Goal: Task Accomplishment & Management: Manage account settings

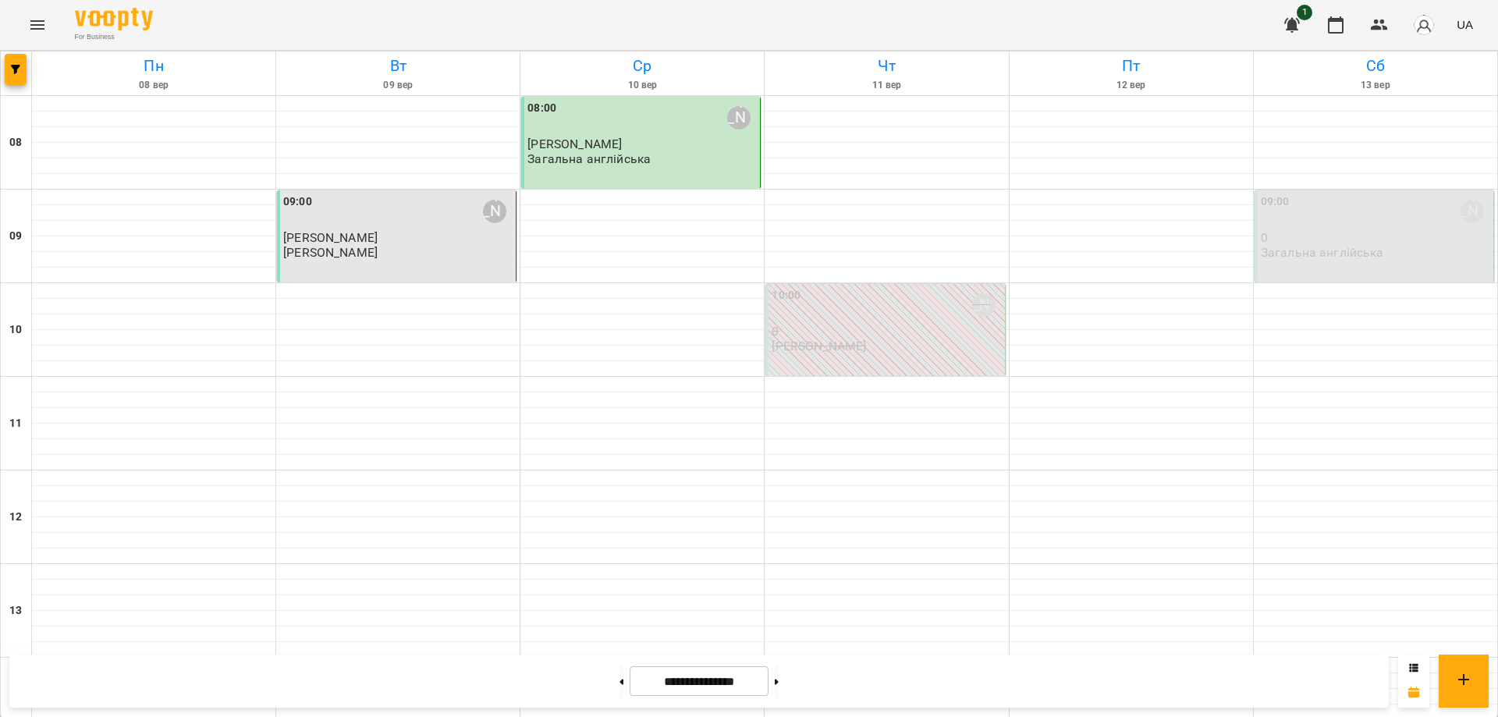
click at [1345, 239] on p "0" at bounding box center [1375, 237] width 229 height 13
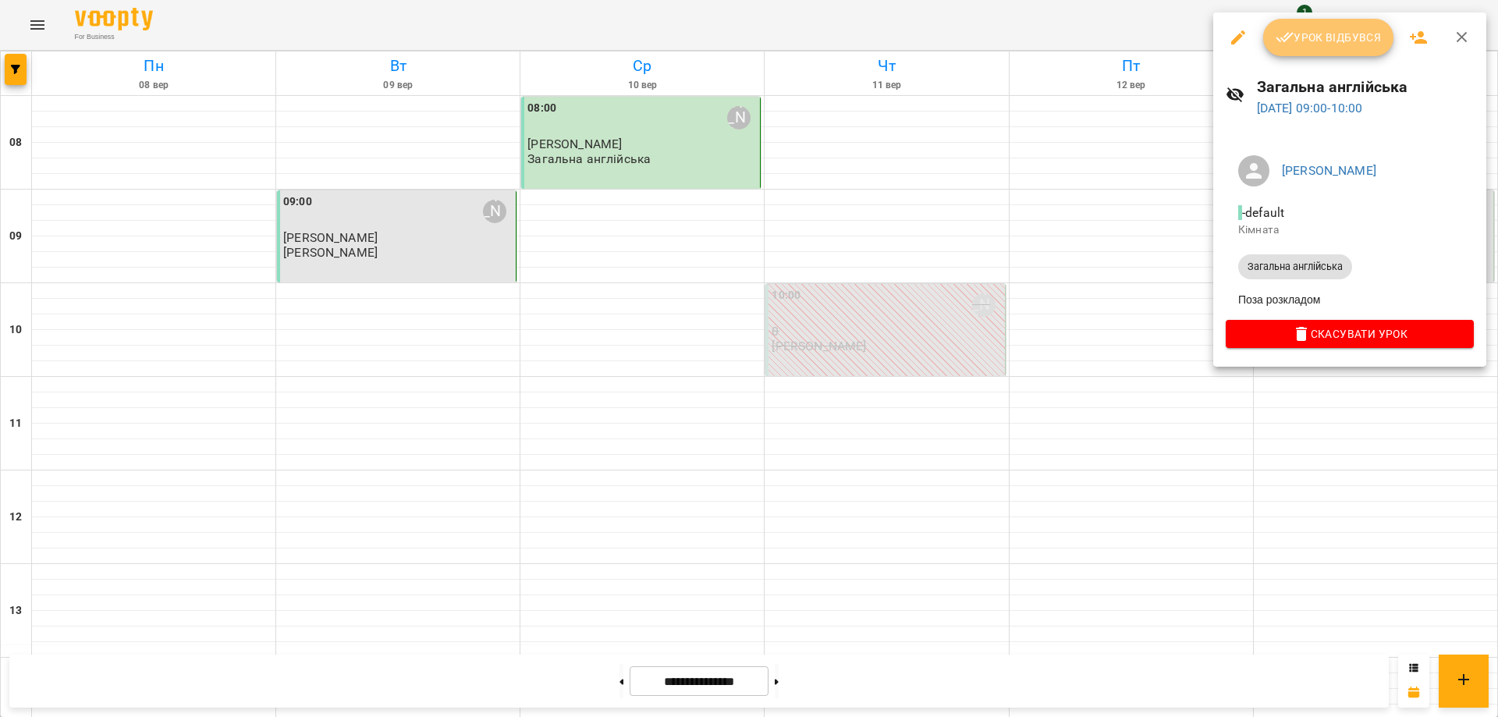
click at [1322, 39] on span "Урок відбувся" at bounding box center [1329, 37] width 106 height 19
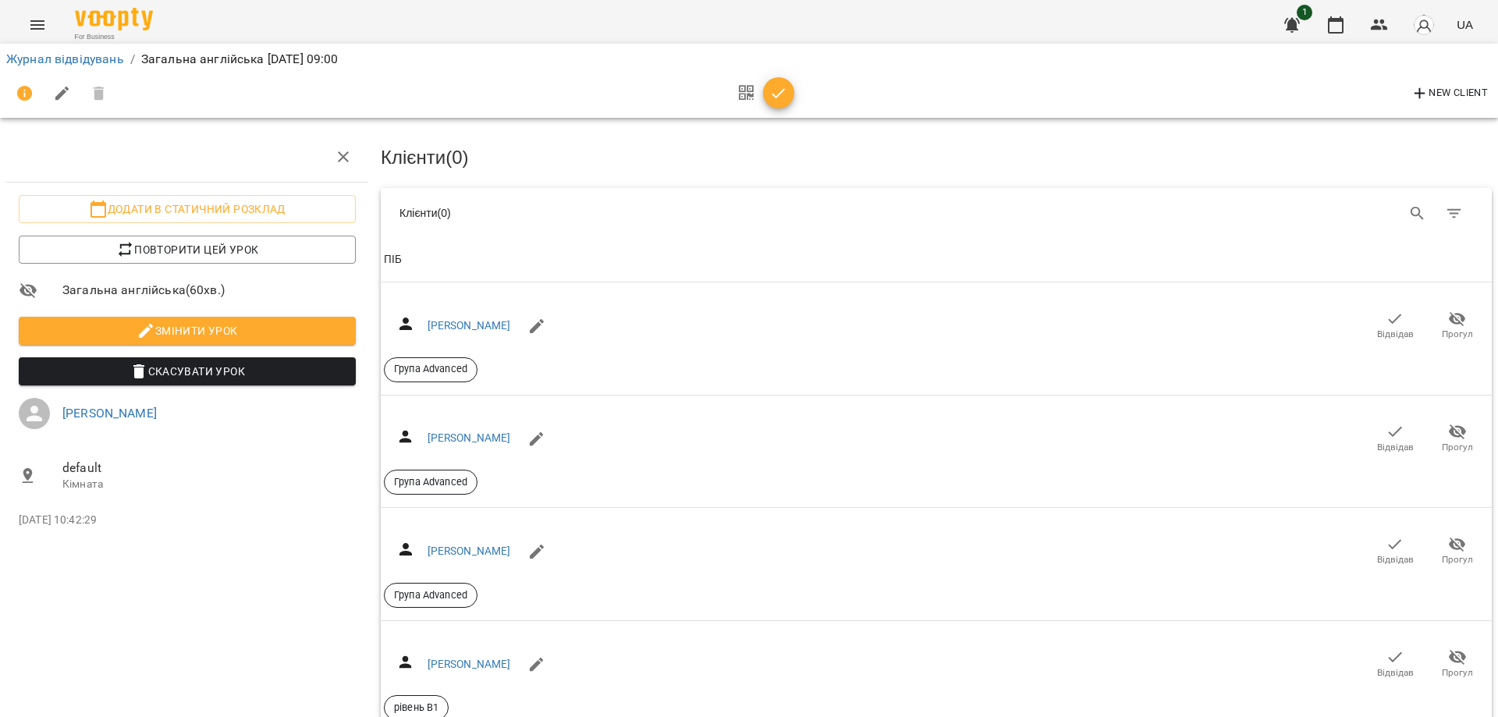
scroll to position [199, 0]
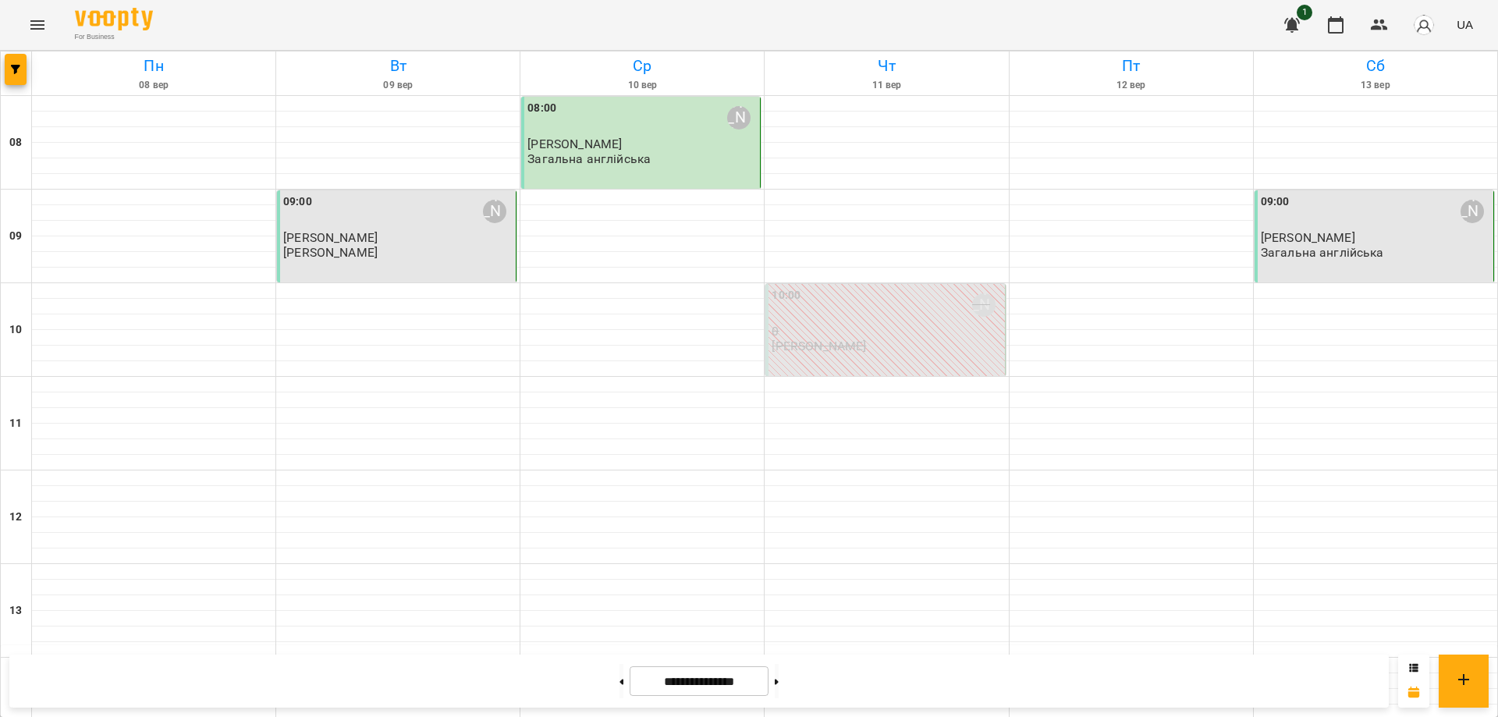
drag, startPoint x: 625, startPoint y: 144, endPoint x: 603, endPoint y: 131, distance: 25.6
click at [603, 131] on div "08:00 [PERSON_NAME]" at bounding box center [642, 118] width 229 height 36
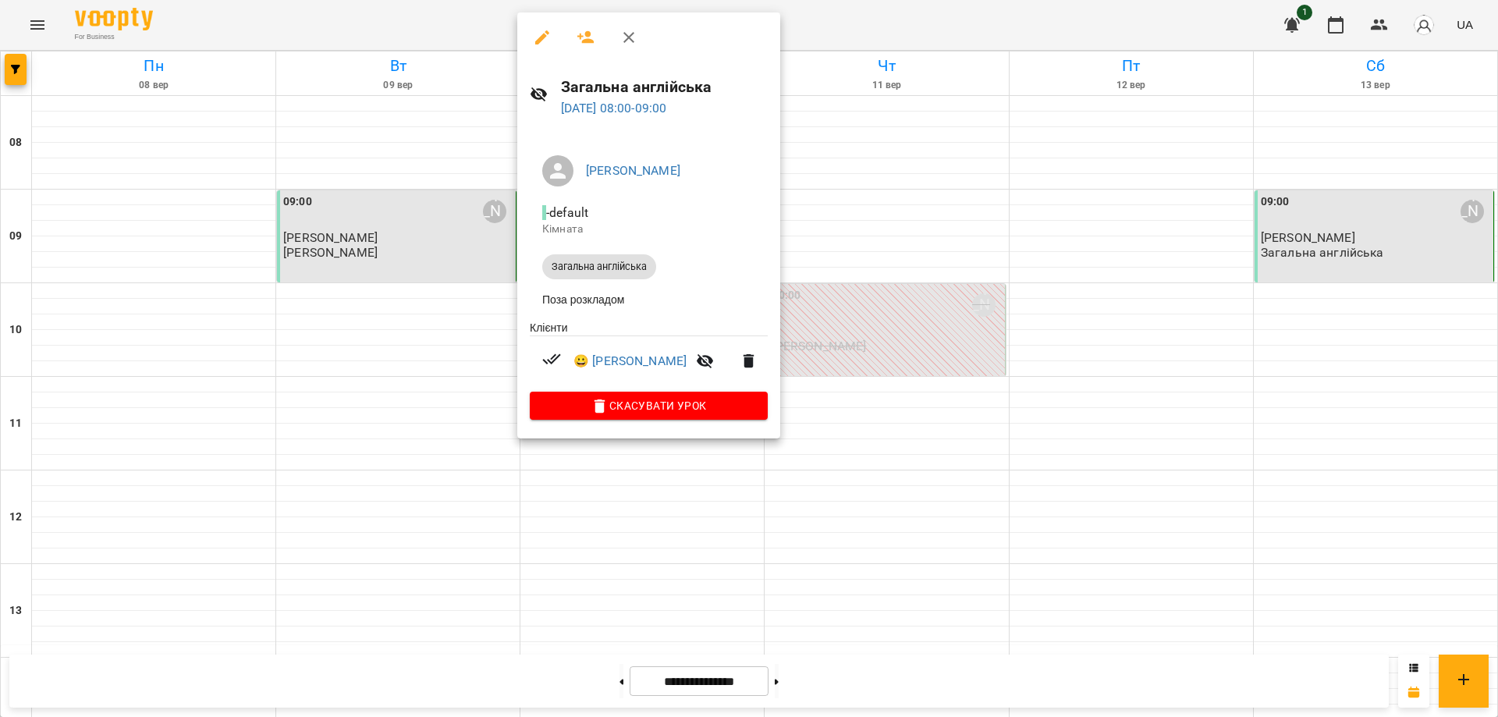
click at [595, 300] on li "Поза розкладом" at bounding box center [649, 300] width 238 height 28
click at [545, 34] on icon "button" at bounding box center [542, 37] width 19 height 19
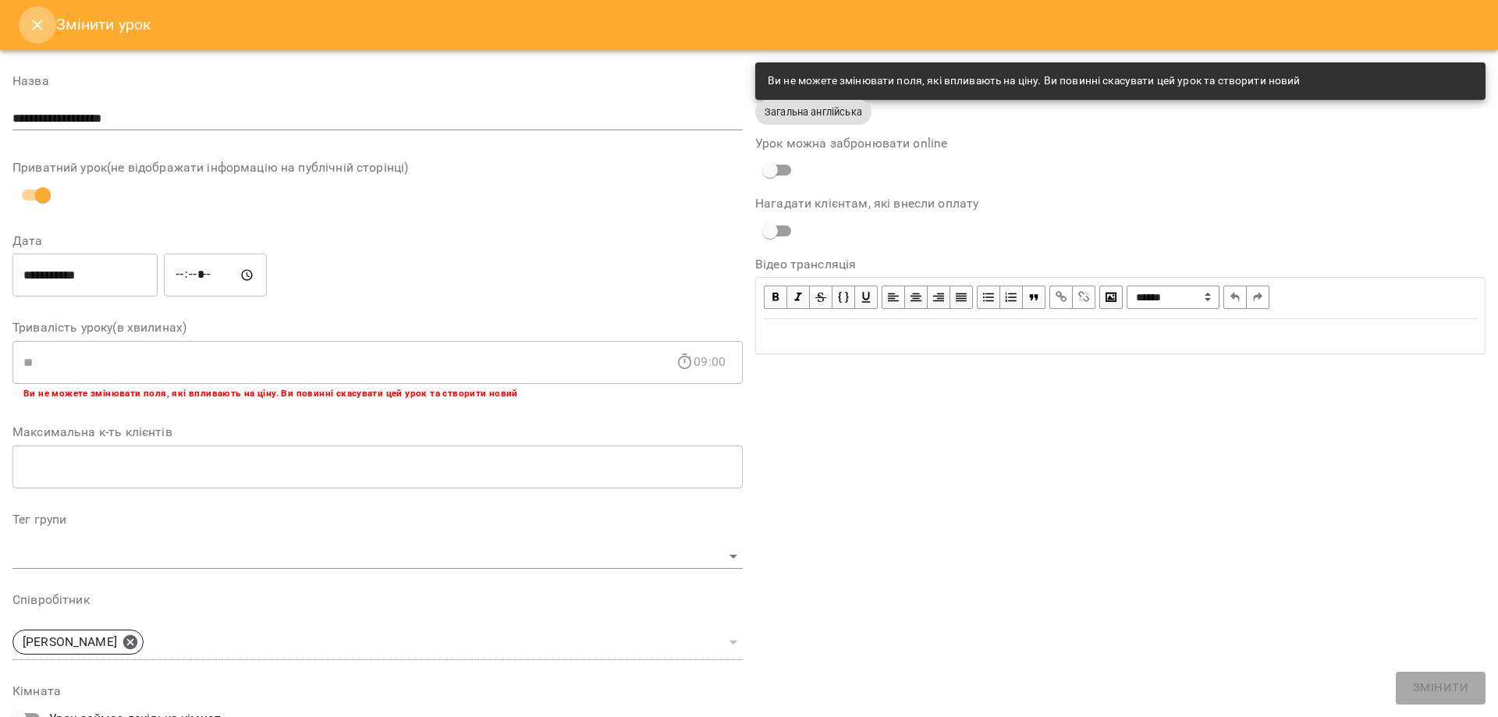
click at [35, 26] on icon "Close" at bounding box center [37, 25] width 19 height 19
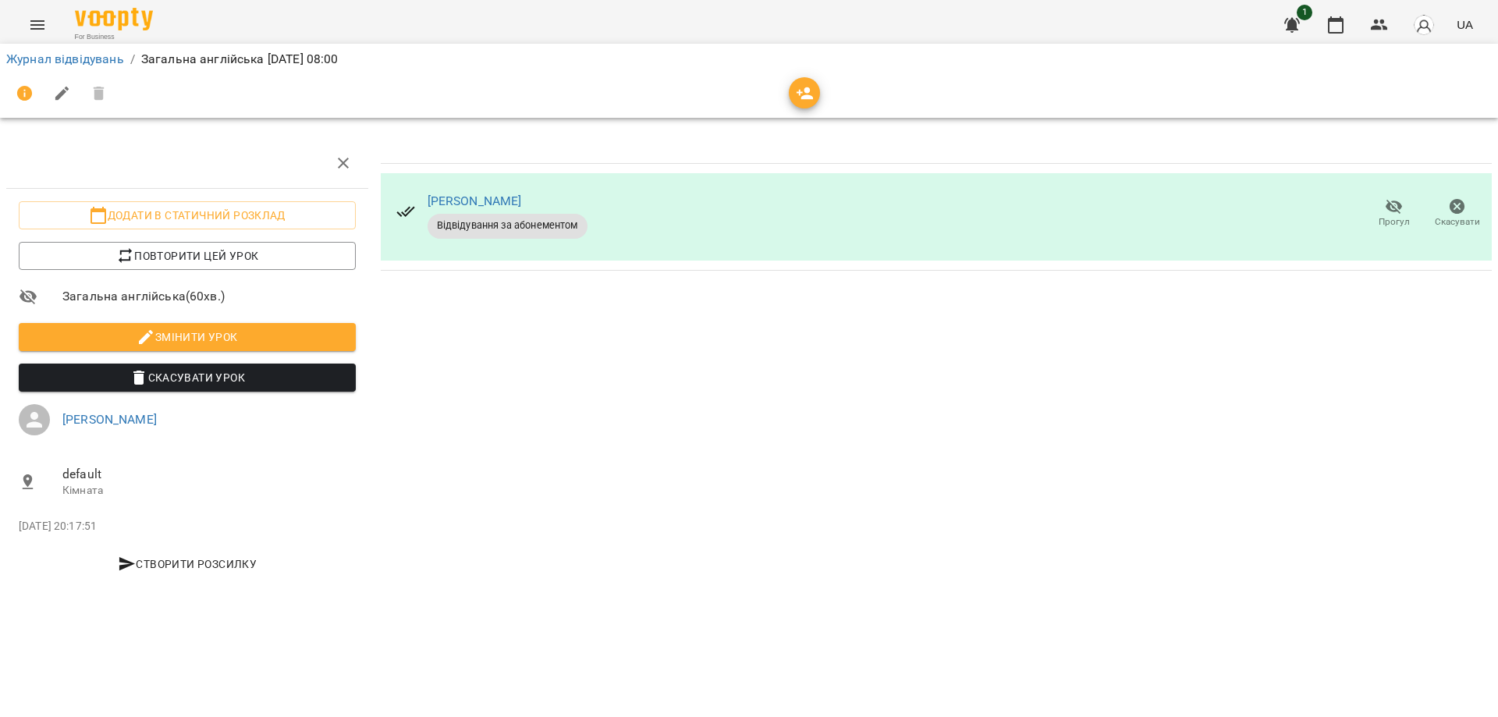
click at [548, 456] on div "[PERSON_NAME] Відвідування за абонементом Прогул Скасувати" at bounding box center [937, 364] width 1124 height 465
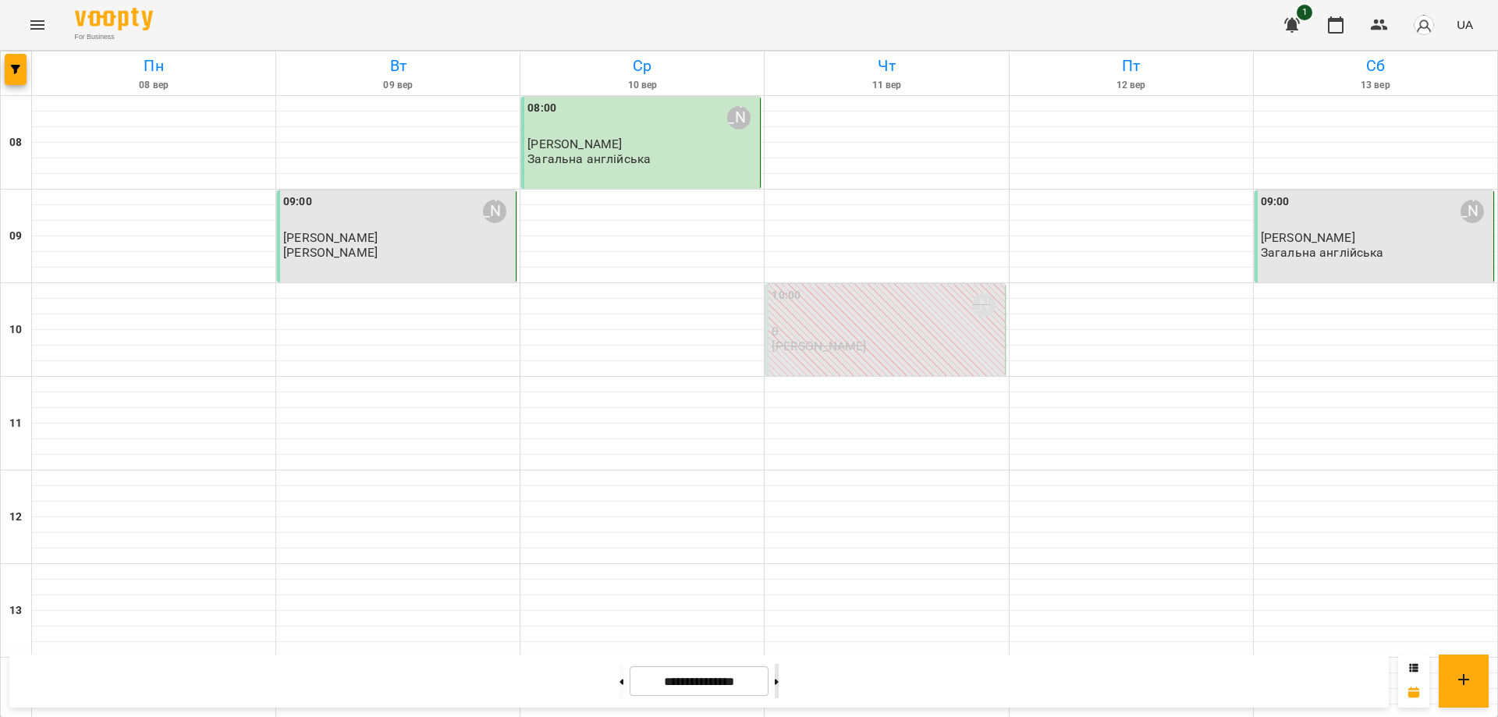
click at [779, 681] on icon at bounding box center [777, 681] width 4 height 5
type input "**********"
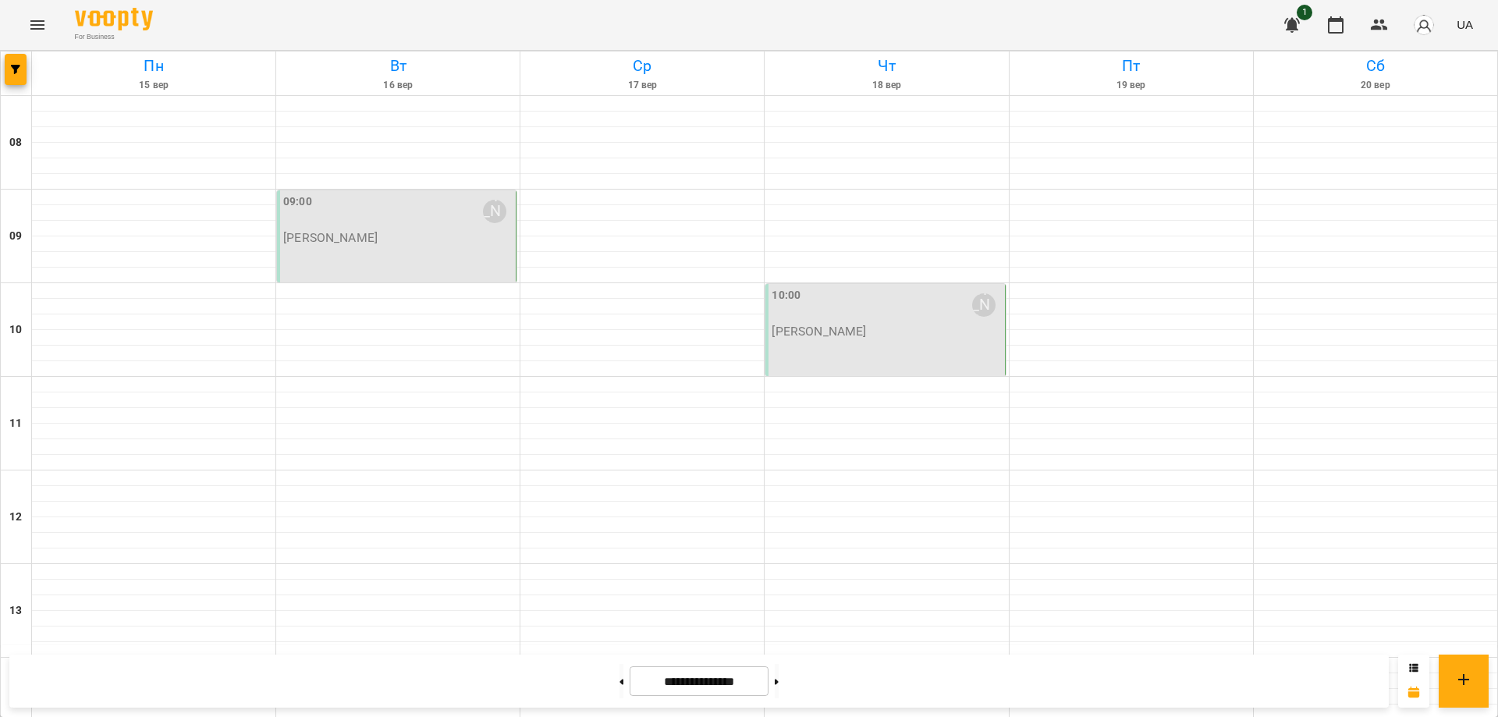
click at [33, 23] on icon "Menu" at bounding box center [37, 25] width 19 height 19
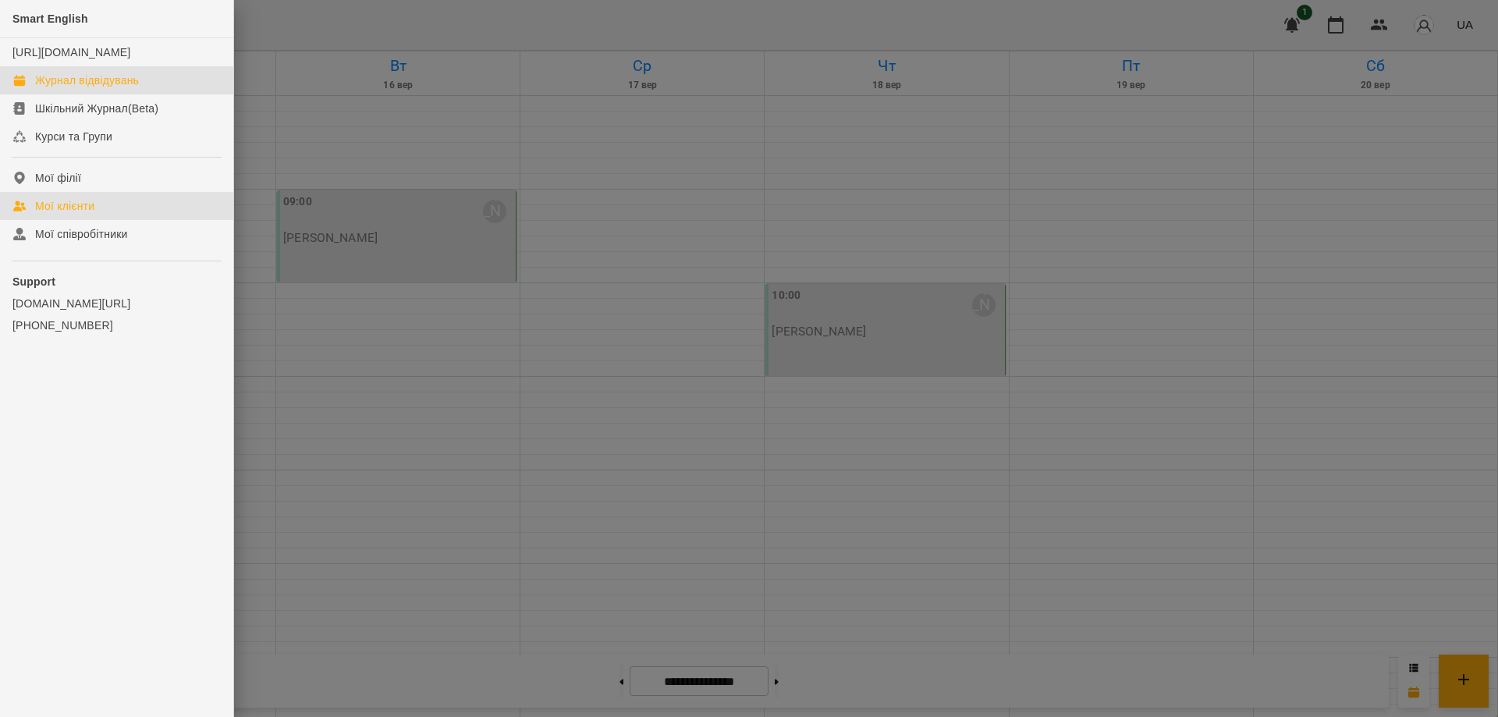
click at [77, 214] on div "Мої клієнти" at bounding box center [64, 206] width 59 height 16
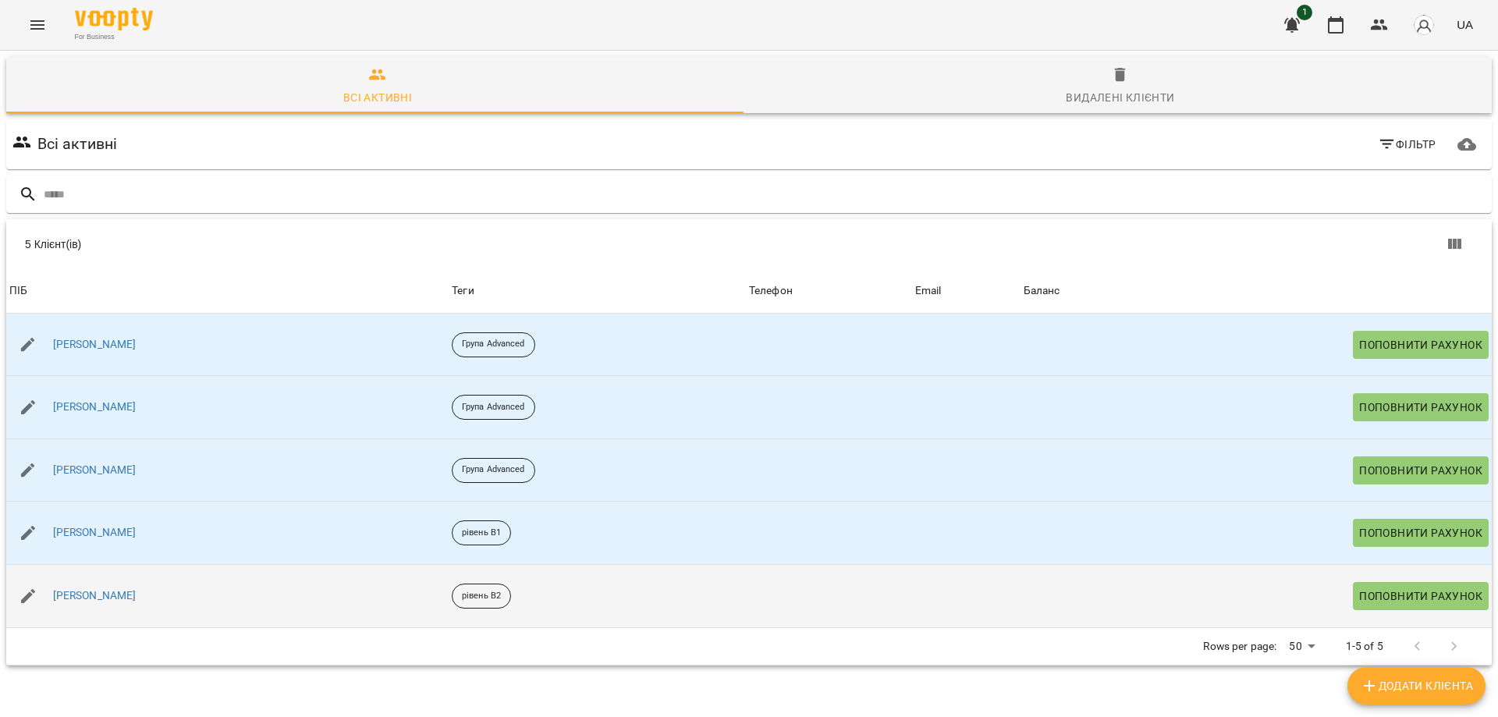
click at [805, 602] on td at bounding box center [829, 596] width 166 height 63
click at [108, 603] on div "[PERSON_NAME]" at bounding box center [227, 596] width 443 height 44
click at [27, 597] on icon "button" at bounding box center [28, 596] width 14 height 14
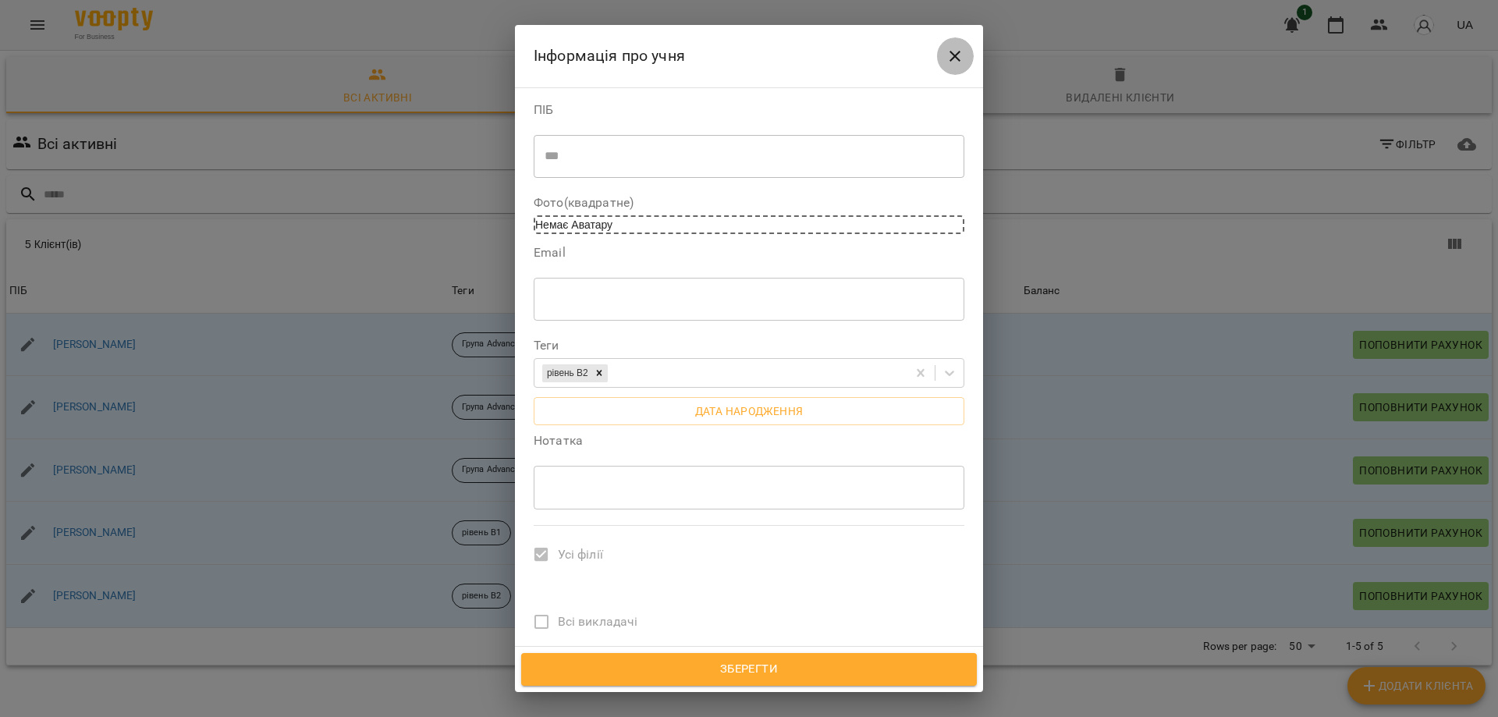
click at [956, 53] on icon "Close" at bounding box center [955, 56] width 19 height 19
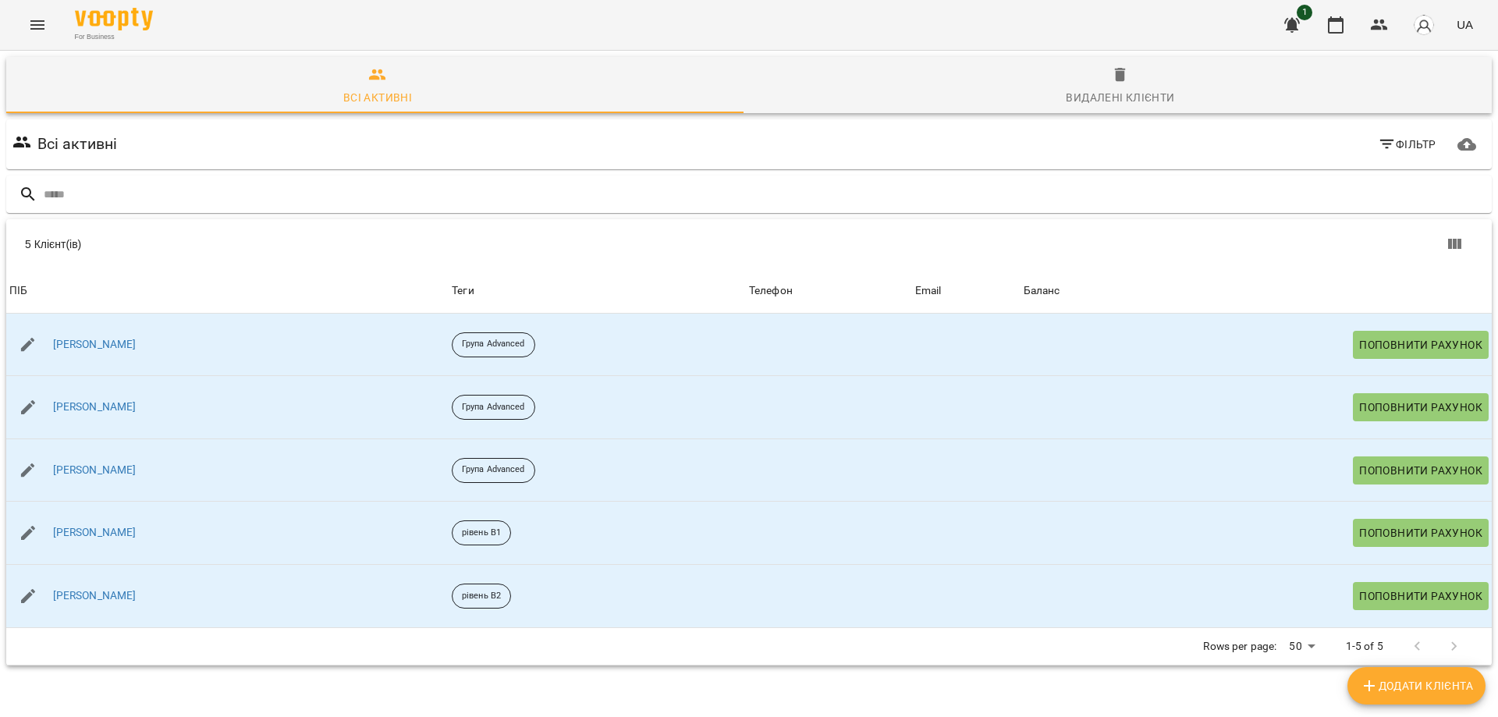
click at [38, 19] on icon "Menu" at bounding box center [37, 25] width 19 height 19
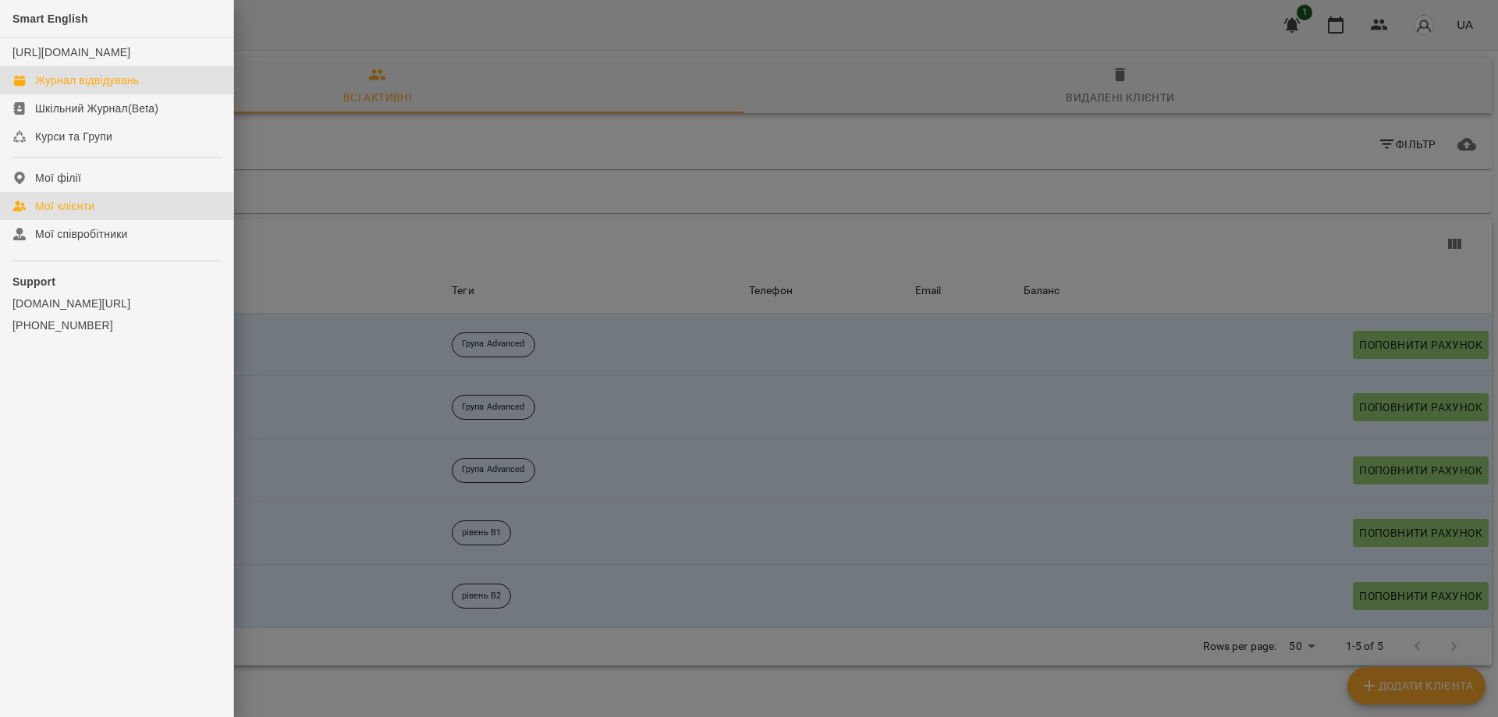
click at [87, 88] on div "Журнал відвідувань" at bounding box center [87, 81] width 104 height 16
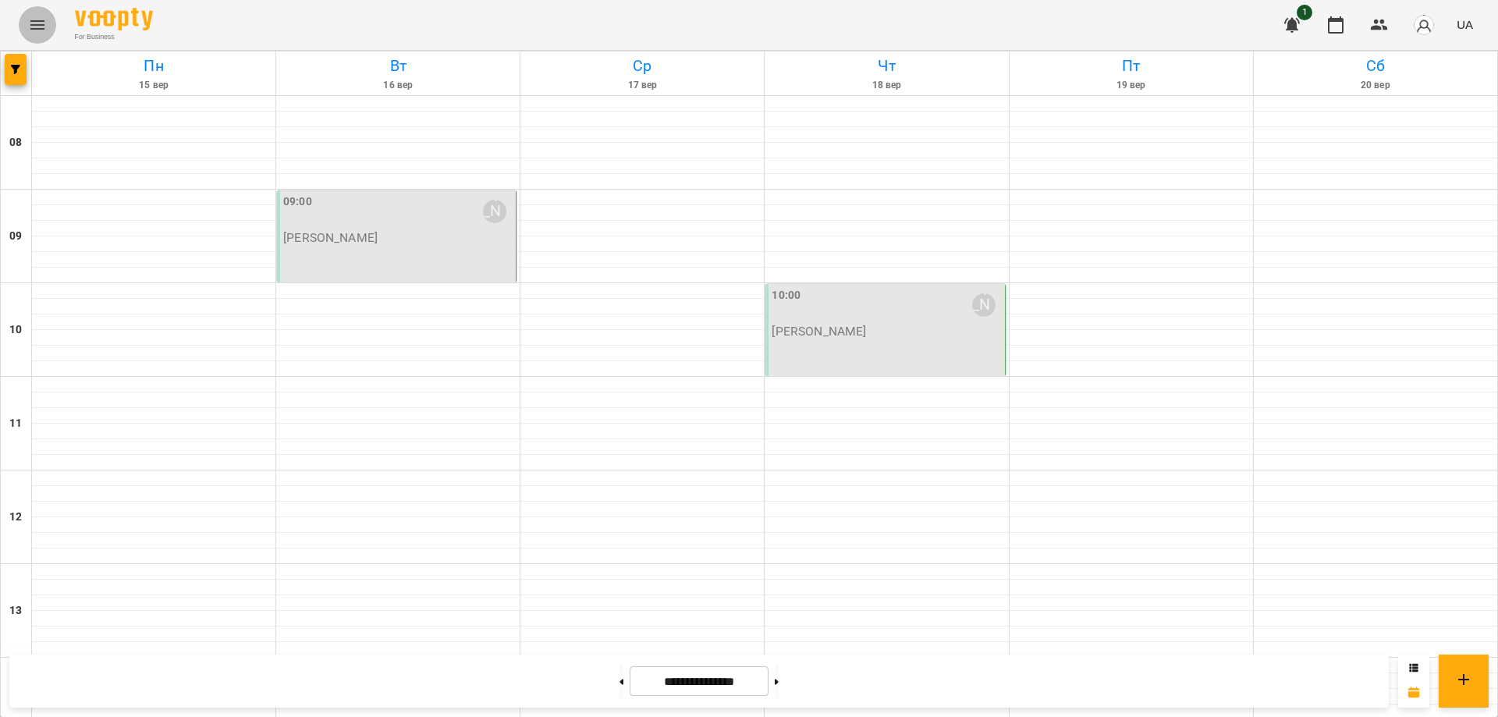
click at [35, 27] on icon "Menu" at bounding box center [37, 25] width 19 height 19
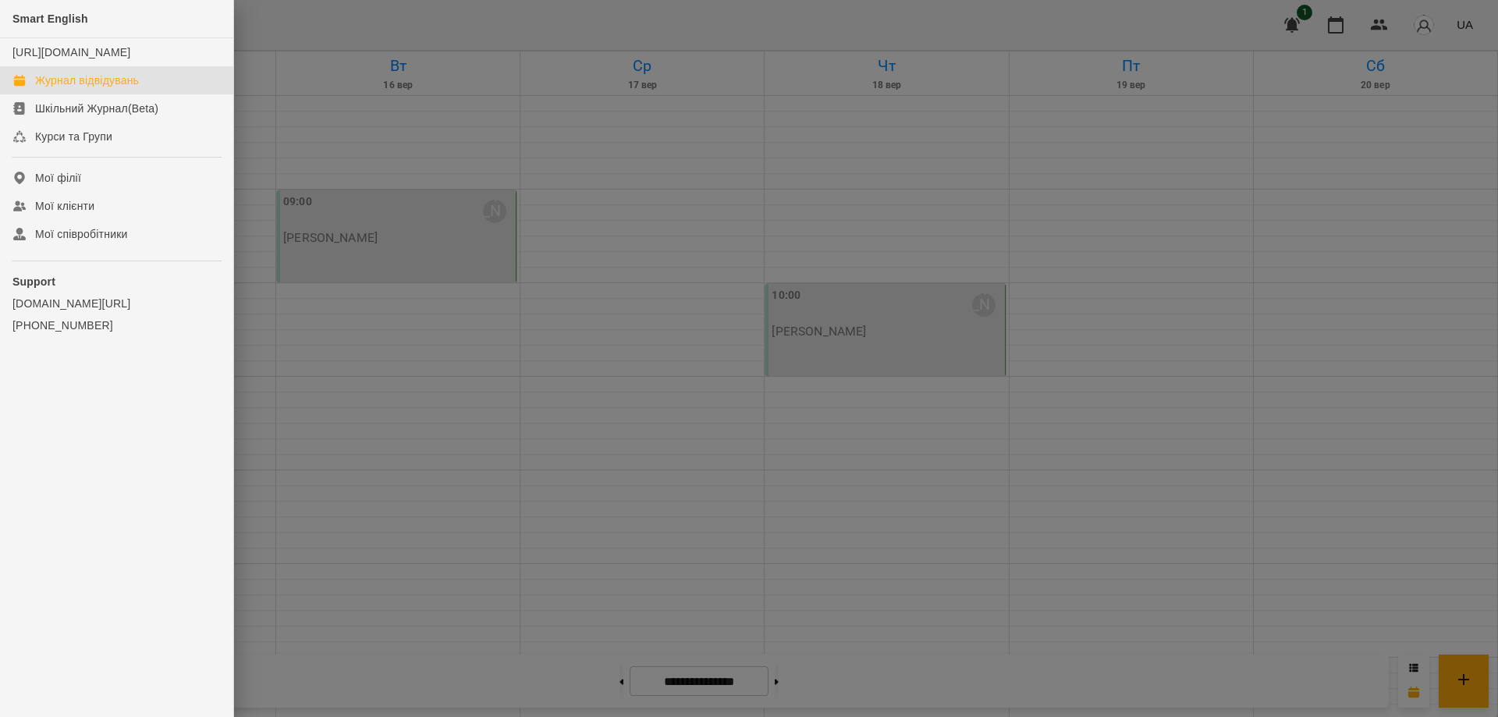
click at [382, 456] on div at bounding box center [749, 358] width 1498 height 717
